Goal: Task Accomplishment & Management: Manage account settings

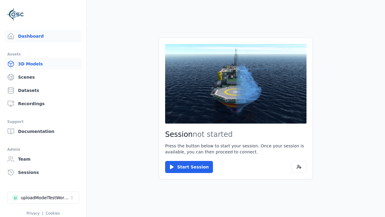
click at [41, 64] on link "3D Models" at bounding box center [43, 64] width 77 height 12
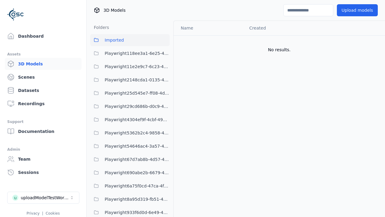
scroll to position [225, 0]
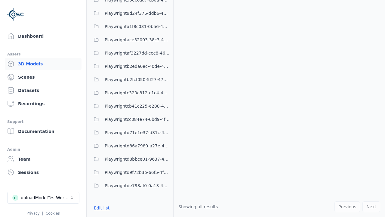
click at [101, 207] on button "Edit list" at bounding box center [101, 207] width 23 height 11
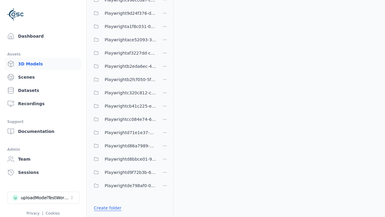
click at [106, 207] on link "Create folder" at bounding box center [108, 208] width 28 height 6
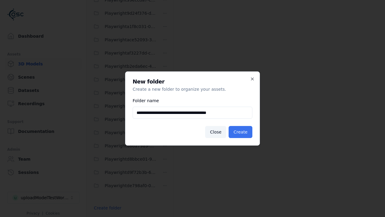
type input "**********"
click at [241, 132] on button "Create" at bounding box center [241, 132] width 24 height 12
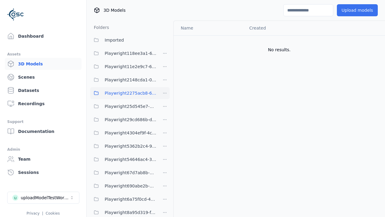
click at [353, 10] on button "Upload models" at bounding box center [357, 10] width 41 height 12
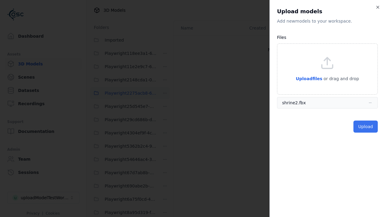
click at [366, 126] on button "Upload" at bounding box center [365, 126] width 24 height 12
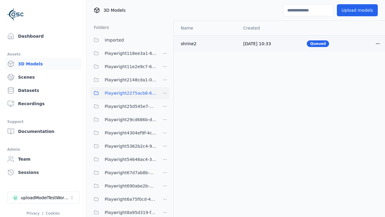
click at [368, 43] on html "Support Dashboard Assets 3D Models Scenes Datasets Recordings Support Documenta…" at bounding box center [192, 108] width 385 height 217
click at [354, 66] on div "Delete" at bounding box center [354, 67] width 35 height 10
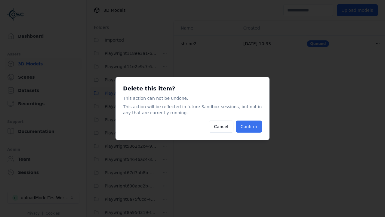
click at [249, 126] on button "Confirm" at bounding box center [249, 126] width 26 height 12
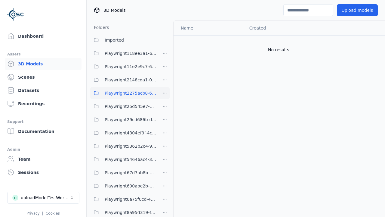
click at [165, 93] on html "Support Dashboard Assets 3D Models Scenes Datasets Recordings Support Documenta…" at bounding box center [192, 108] width 385 height 217
click at [165, 134] on div "Delete" at bounding box center [167, 134] width 40 height 10
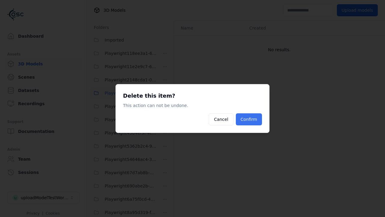
click at [249, 119] on button "Confirm" at bounding box center [249, 119] width 26 height 12
